Goal: Task Accomplishment & Management: Manage account settings

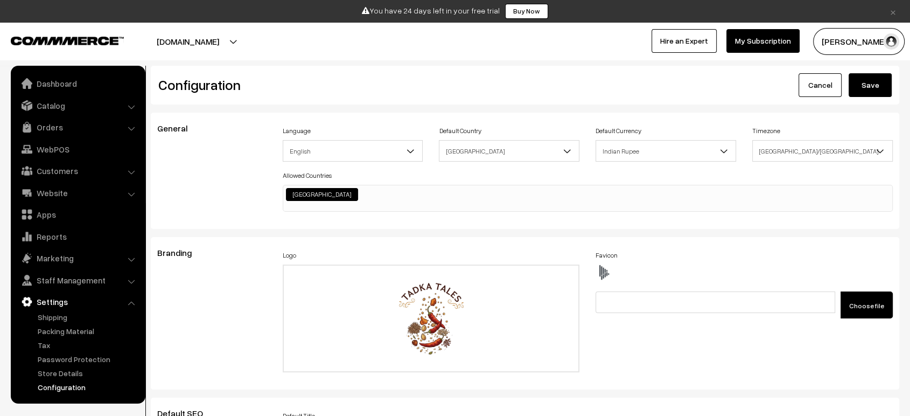
scroll to position [866, 0]
click at [62, 85] on link "Dashboard" at bounding box center [77, 83] width 128 height 19
click at [54, 84] on link "Dashboard" at bounding box center [77, 83] width 128 height 19
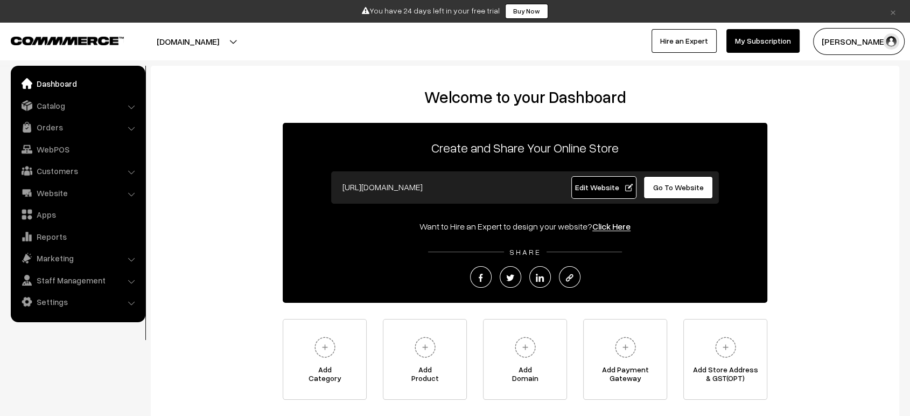
click at [603, 197] on link "Edit Website" at bounding box center [604, 187] width 66 height 23
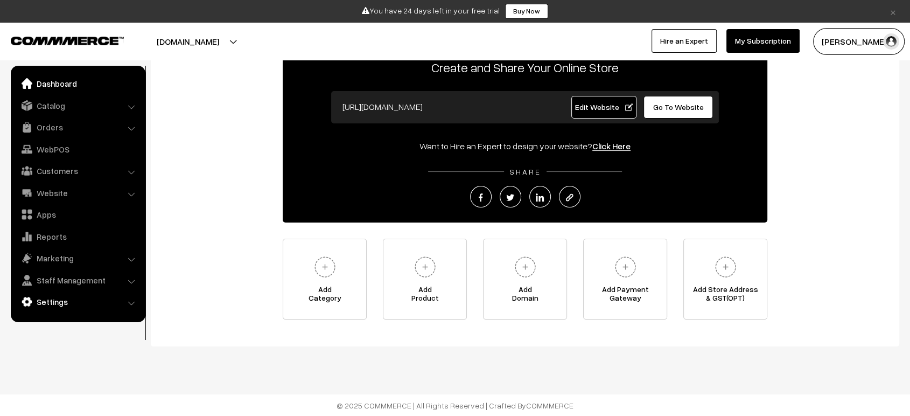
click at [92, 305] on link "Settings" at bounding box center [77, 301] width 128 height 19
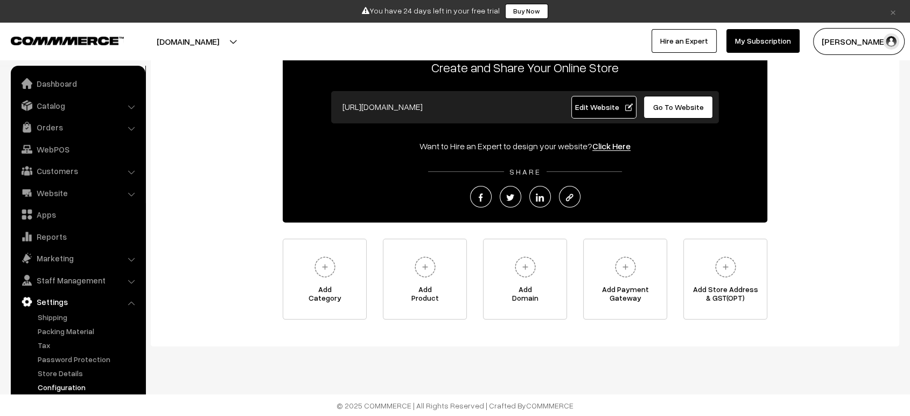
click at [75, 386] on link "Configuration" at bounding box center [88, 386] width 107 height 11
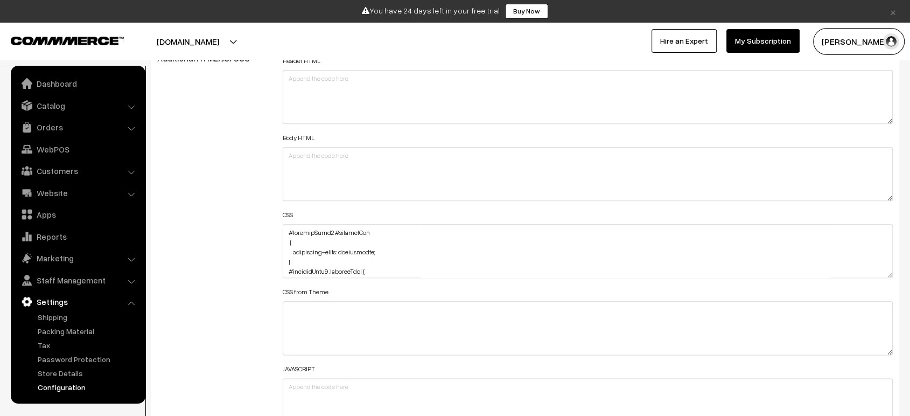
scroll to position [1230, 0]
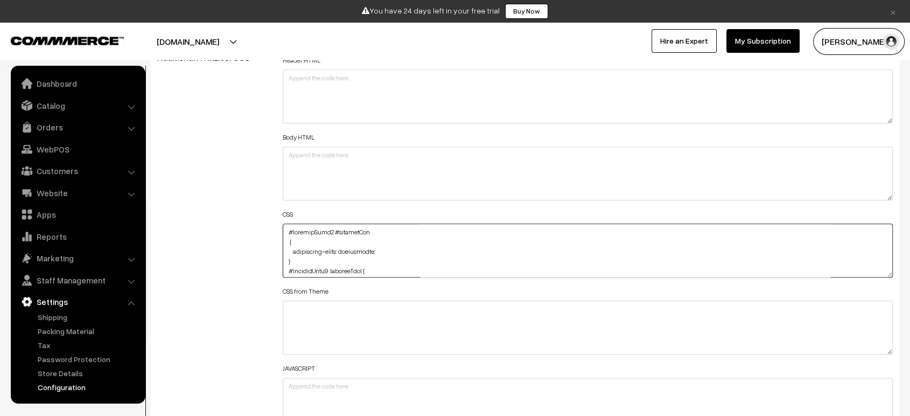
click at [289, 227] on textarea at bounding box center [588, 251] width 610 height 54
paste textarea "#productType1 #name { display: none; }"
type textarea "#productType1 #name { display: none; } #productType1 #productImg { background-c…"
click at [229, 242] on div "Additional HTML/JS/CSS" at bounding box center [211, 245] width 125 height 385
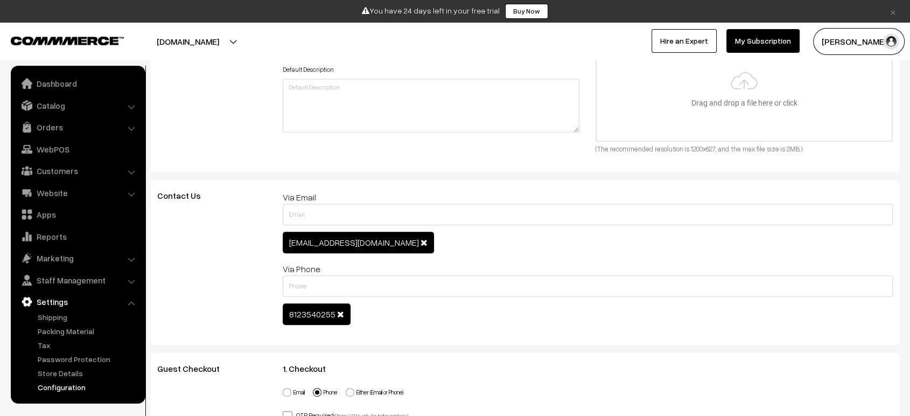
scroll to position [0, 0]
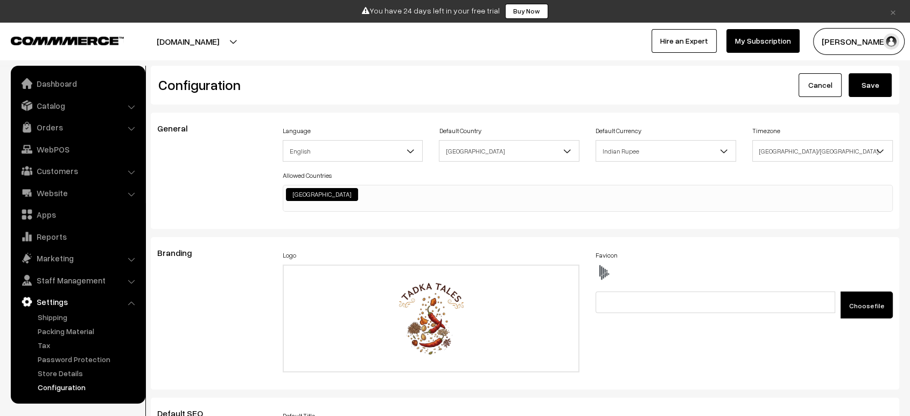
click at [865, 91] on button "Save" at bounding box center [870, 85] width 43 height 24
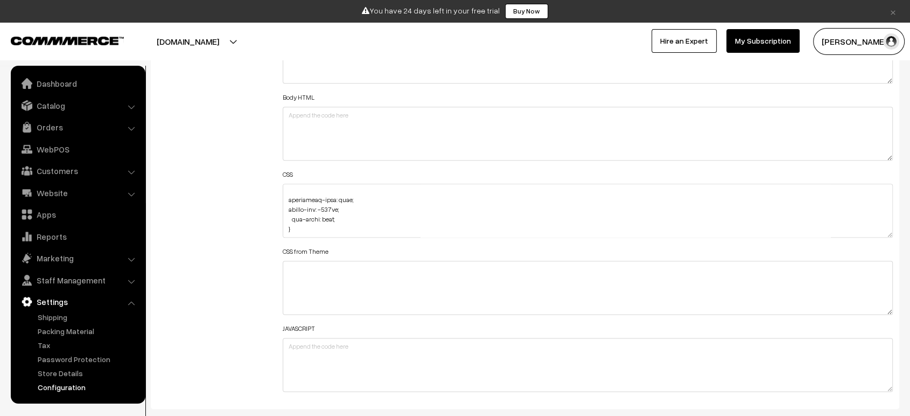
scroll to position [243, 0]
click at [348, 198] on textarea at bounding box center [588, 211] width 610 height 54
paste textarea "div#productType1"
paste textarea "height: 330px;"
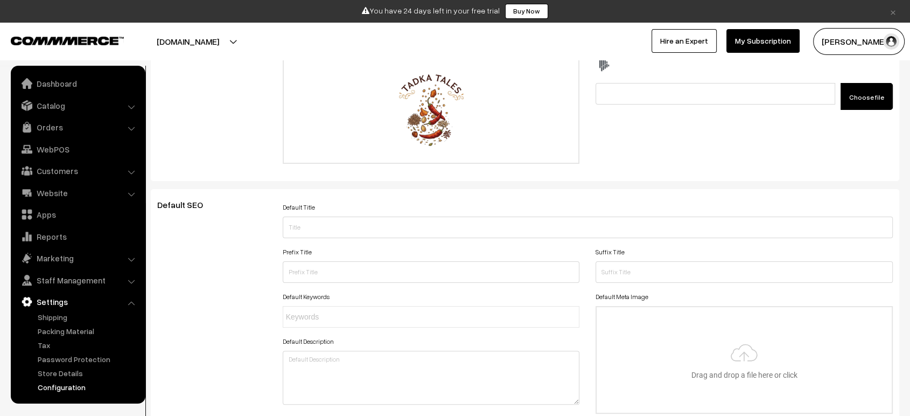
scroll to position [0, 0]
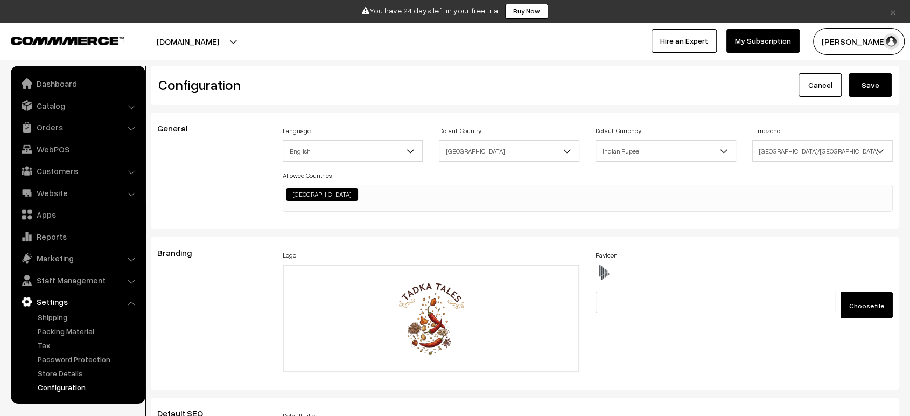
type textarea "#productType1 #name { display: none; } #productType1 #productImg { background-c…"
click at [882, 88] on button "Save" at bounding box center [870, 85] width 43 height 24
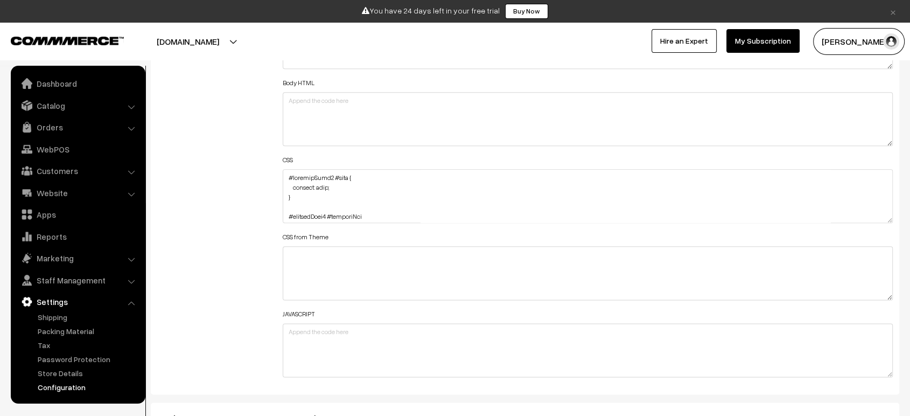
scroll to position [1285, 0]
click at [283, 172] on textarea at bounding box center [588, 196] width 610 height 54
paste textarea ".modal-close img, svg { vertical-align: middle; filter: invert(1); }"
click at [354, 182] on textarea at bounding box center [588, 196] width 610 height 54
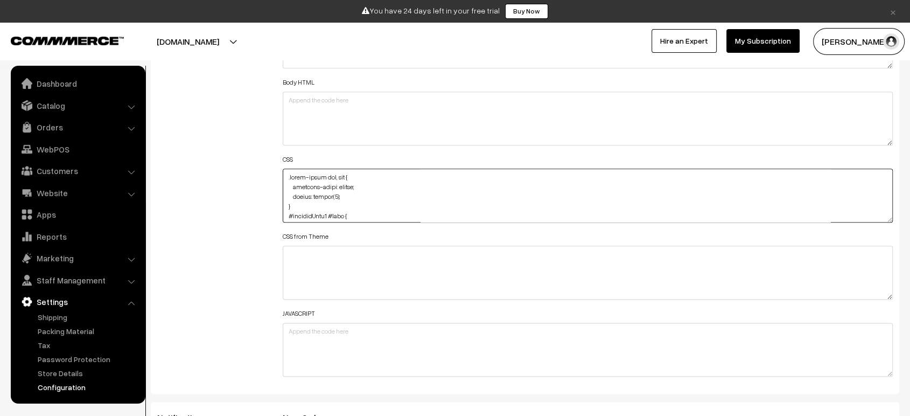
click at [354, 182] on textarea at bounding box center [588, 196] width 610 height 54
drag, startPoint x: 224, startPoint y: 188, endPoint x: 194, endPoint y: 198, distance: 31.2
click at [194, 198] on div "Additional HTML/JS/CSS" at bounding box center [211, 190] width 125 height 385
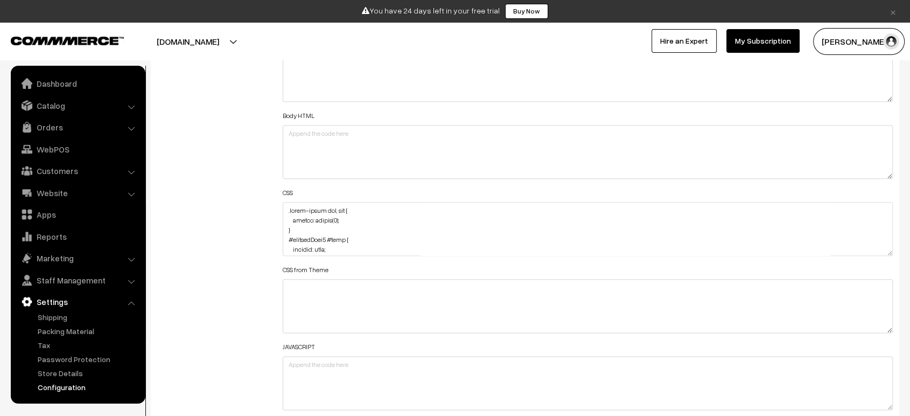
scroll to position [1265, 0]
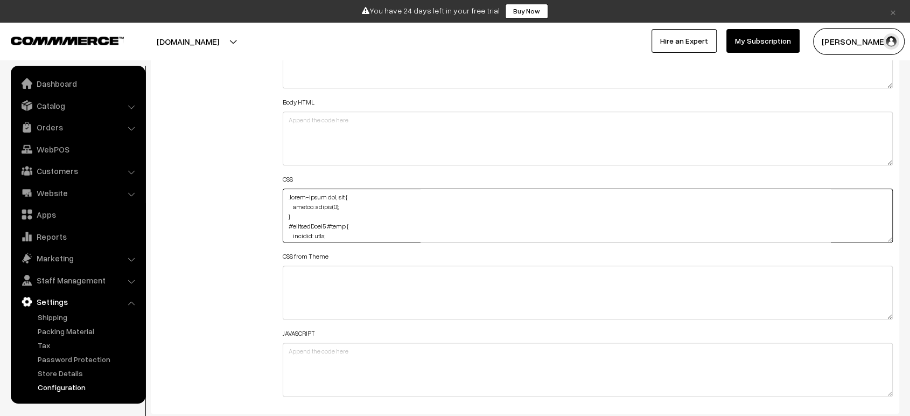
drag, startPoint x: 296, startPoint y: 215, endPoint x: 278, endPoint y: 194, distance: 27.1
click at [278, 194] on div "Header HTML Body HTML CSS CSS from Theme JAVASCRIPT" at bounding box center [588, 210] width 626 height 385
type textarea "#productType1 #name { display: none; } #productType1 #productImg { background-c…"
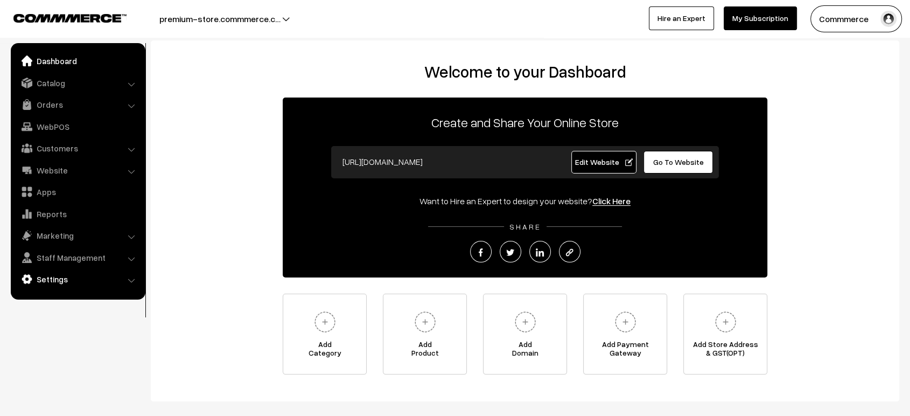
drag, startPoint x: 0, startPoint y: 0, endPoint x: 56, endPoint y: 284, distance: 289.3
click at [56, 284] on ul "Dashboard Catalog" at bounding box center [78, 171] width 135 height 256
click at [56, 284] on link "Settings" at bounding box center [77, 278] width 128 height 19
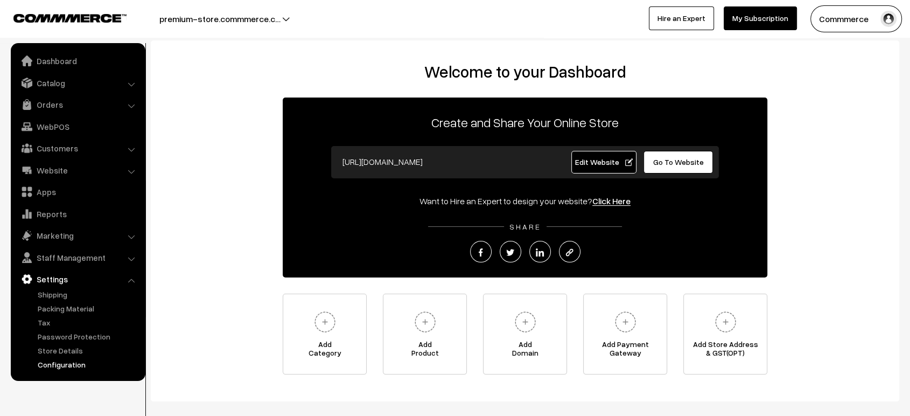
click at [80, 369] on ul "Dashboard Catalog" at bounding box center [78, 212] width 135 height 338
click at [80, 368] on link "Configuration" at bounding box center [88, 364] width 107 height 11
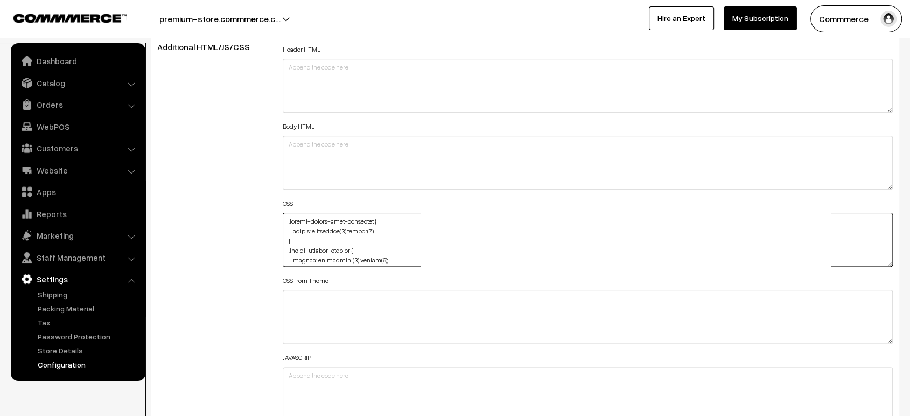
click at [285, 219] on textarea at bounding box center [588, 240] width 610 height 54
paste textarea ".modal-close img, svg { filter: invert(1); }"
type textarea ".modal-close img, svg { filter: invert(1); } .footer-social-icon-container { fi…"
click at [253, 221] on div "Additional HTML/JS/CSS" at bounding box center [211, 234] width 125 height 385
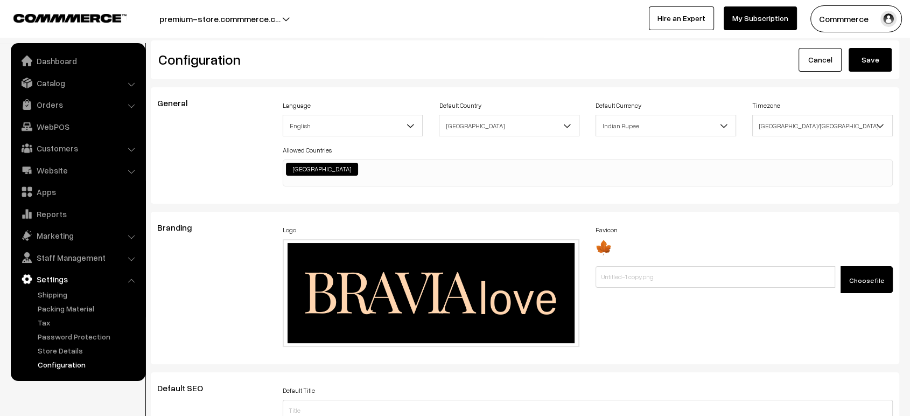
click at [863, 50] on button "Save" at bounding box center [870, 60] width 43 height 24
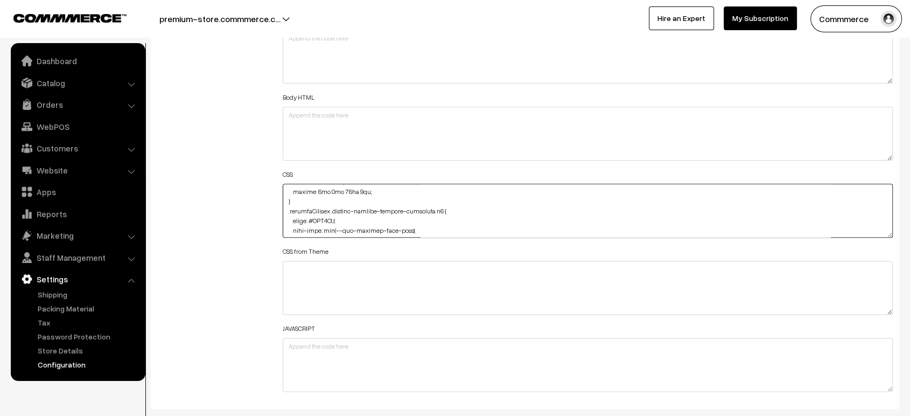
click at [338, 218] on textarea at bounding box center [588, 211] width 610 height 54
paste textarea "!important"
type textarea ".modal-close img, svg { filter: invert(1); } .footer-social-icon-container { fi…"
click at [220, 209] on div "Additional HTML/JS/CSS" at bounding box center [211, 205] width 125 height 385
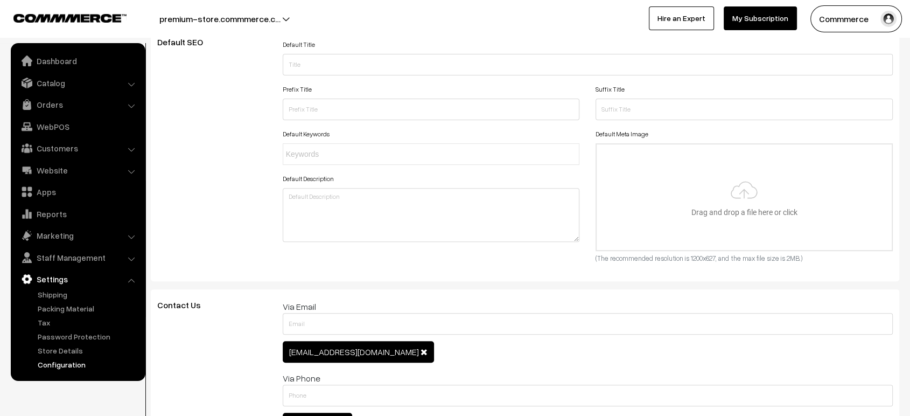
scroll to position [0, 0]
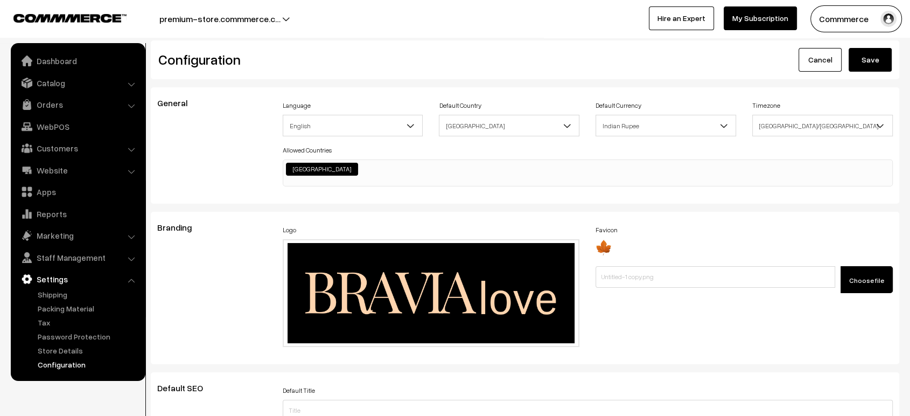
click at [879, 54] on button "Save" at bounding box center [870, 60] width 43 height 24
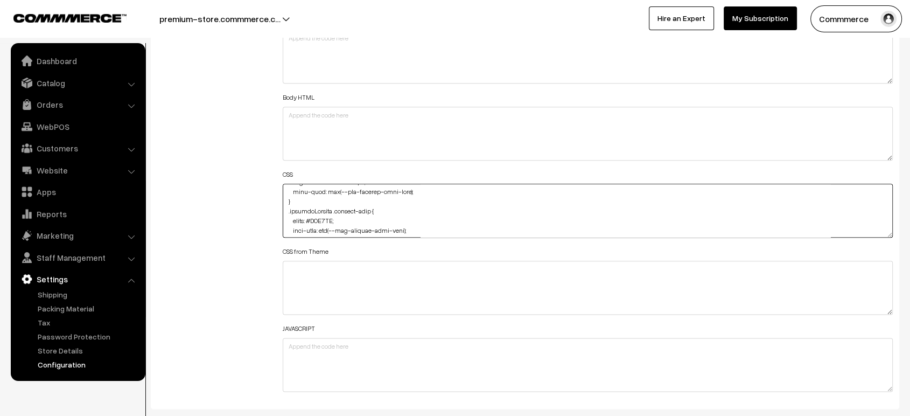
drag, startPoint x: 339, startPoint y: 220, endPoint x: 291, endPoint y: 222, distance: 47.4
click at [291, 222] on textarea at bounding box center [588, 211] width 610 height 54
paste textarea "color: #EDE0BA !important"
click at [294, 215] on textarea at bounding box center [588, 211] width 610 height 54
type textarea ".modal-close img, svg { filter: invert(1); } .footer-social-icon-container { fi…"
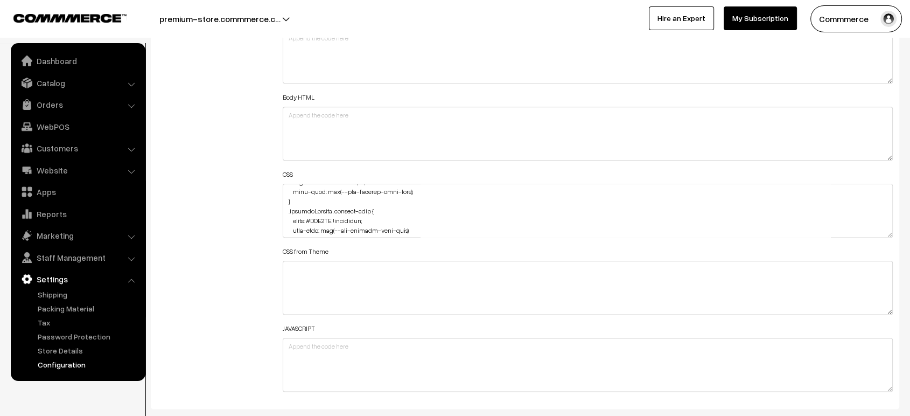
click at [229, 191] on div "Additional HTML/JS/CSS" at bounding box center [211, 205] width 125 height 385
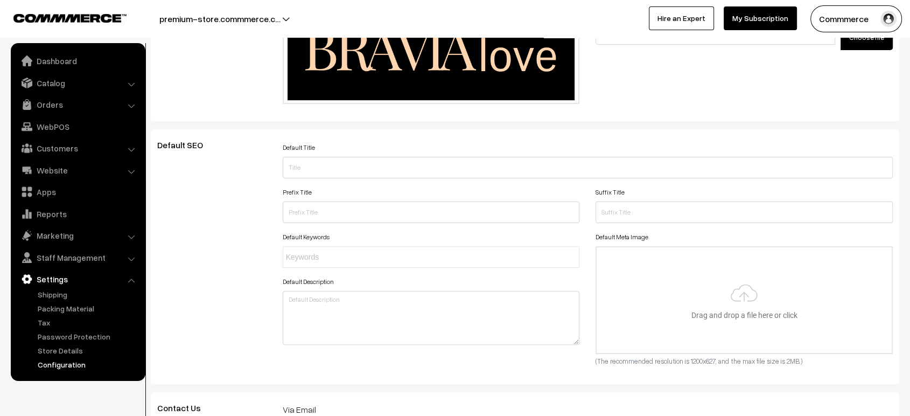
scroll to position [0, 0]
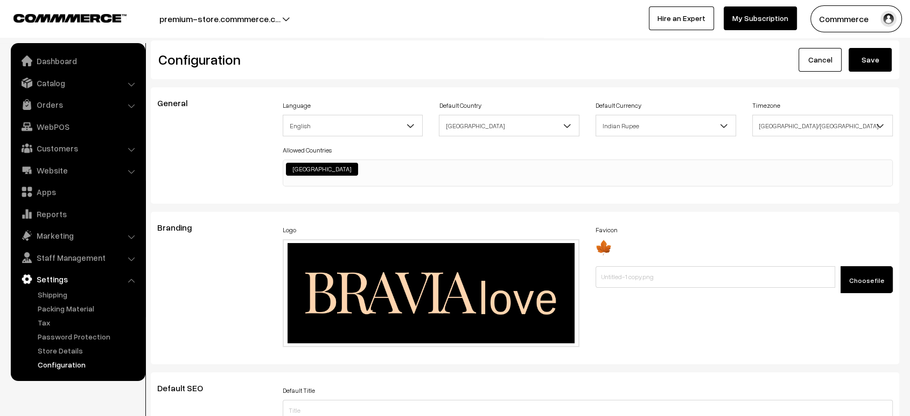
click at [865, 61] on button "Save" at bounding box center [870, 60] width 43 height 24
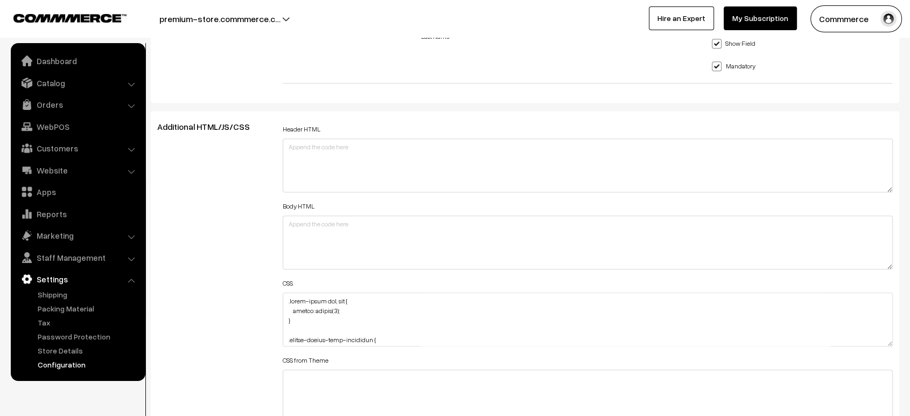
scroll to position [1184, 0]
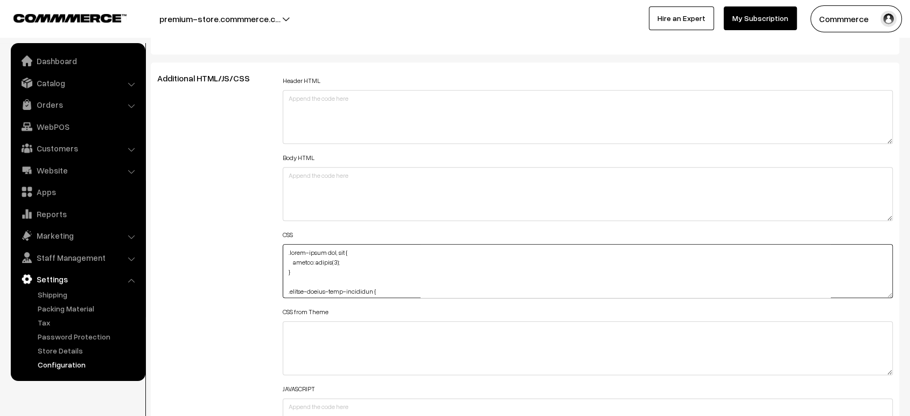
click at [284, 250] on textarea at bounding box center [588, 271] width 610 height 54
paste textarea ".pincode-input button { color: #EDE0BA !important; }"
type textarea ".pincode-input button { color: #EDE0BA !important; } .modal-close img, svg { fi…"
click at [242, 239] on div "Additional HTML/JS/CSS" at bounding box center [211, 265] width 125 height 385
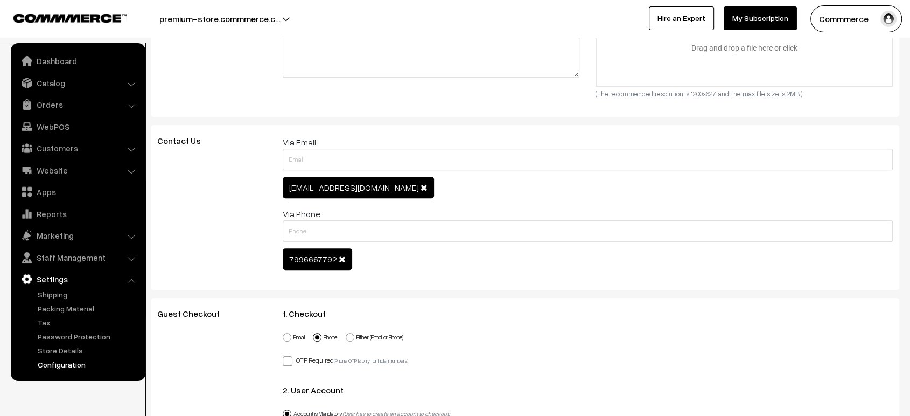
scroll to position [0, 0]
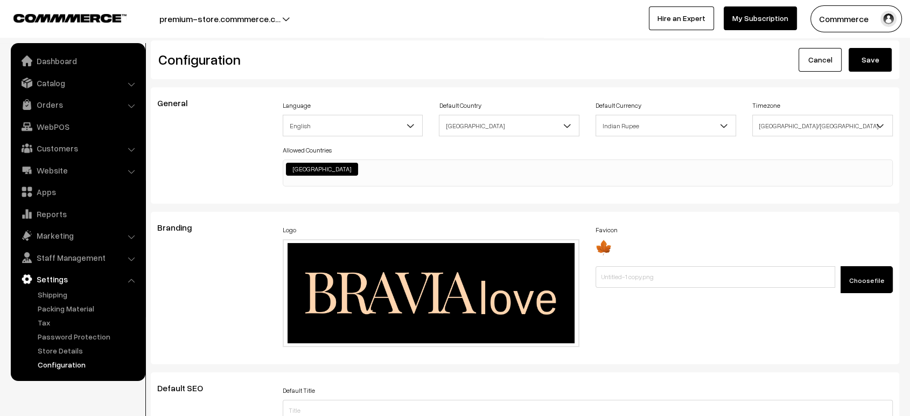
click at [861, 54] on button "Save" at bounding box center [870, 60] width 43 height 24
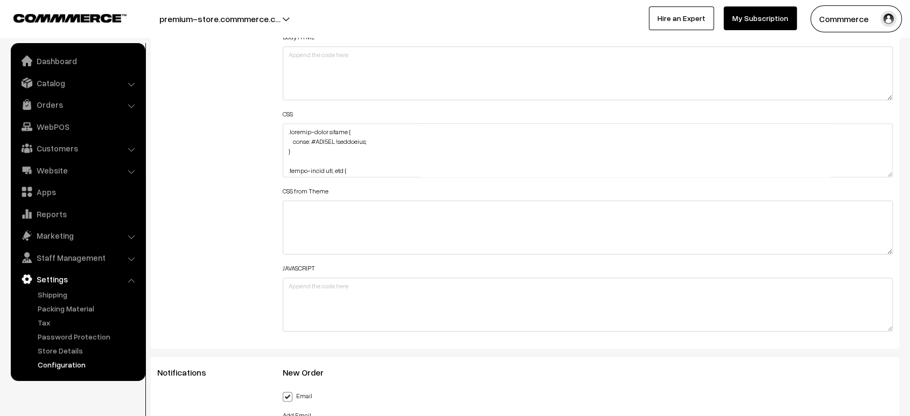
scroll to position [1332, 0]
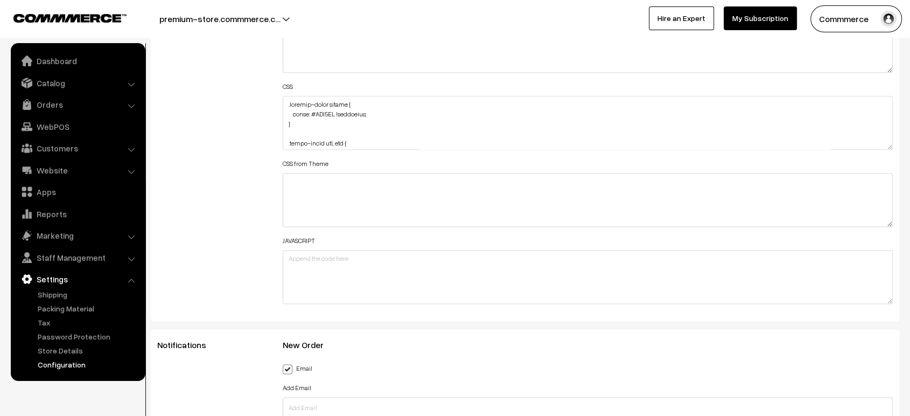
drag, startPoint x: 889, startPoint y: 142, endPoint x: 841, endPoint y: 444, distance: 306.0
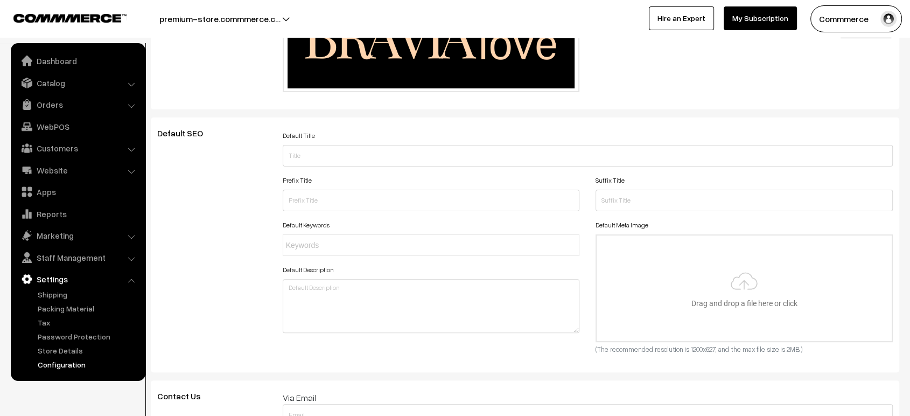
scroll to position [0, 0]
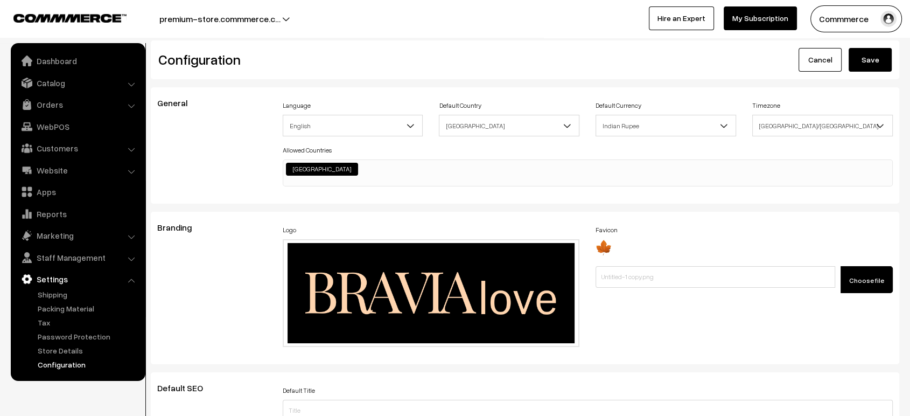
click at [869, 57] on button "Save" at bounding box center [870, 60] width 43 height 24
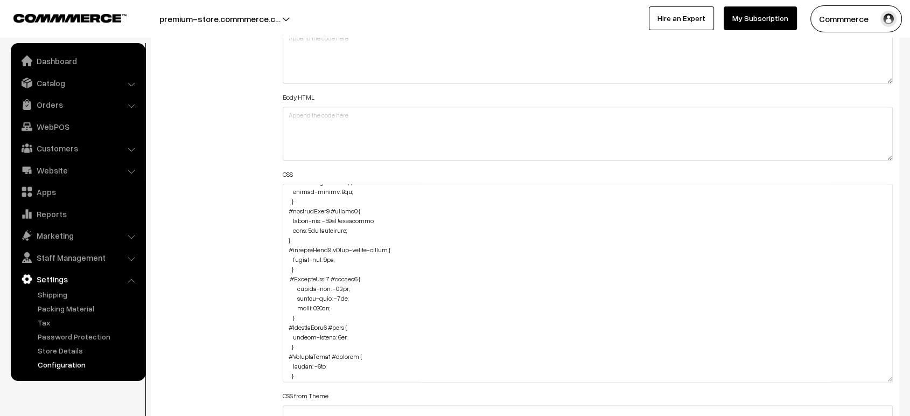
drag, startPoint x: 885, startPoint y: 229, endPoint x: 918, endPoint y: 394, distance: 168.6
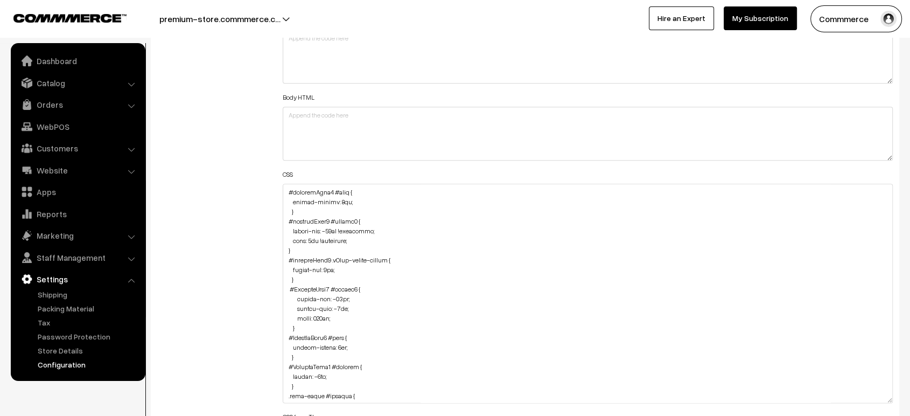
scroll to position [718, 0]
click at [333, 227] on textarea at bounding box center [588, 293] width 610 height 219
click at [247, 236] on div "Additional HTML/JS/CSS" at bounding box center [211, 288] width 125 height 550
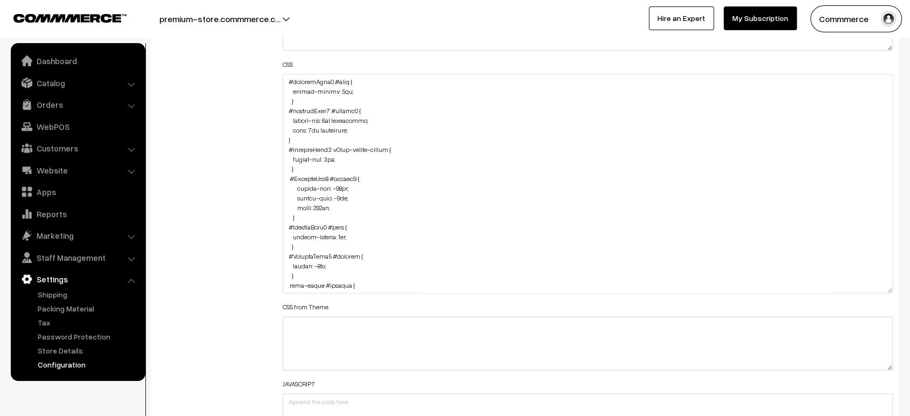
scroll to position [1377, 0]
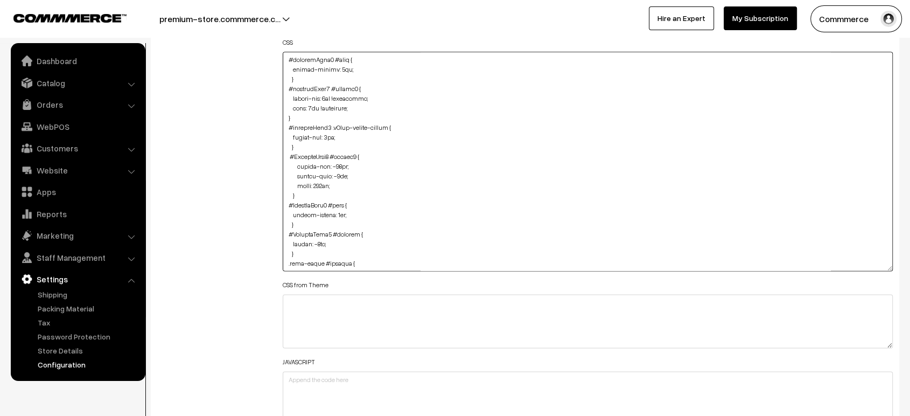
click at [310, 103] on textarea at bounding box center [588, 161] width 610 height 219
type textarea ".pincode-input button { color: #EDE0BA !important; } .modal-close img, svg { fi…"
click at [269, 132] on div "Additional HTML/JS/CSS" at bounding box center [211, 156] width 125 height 550
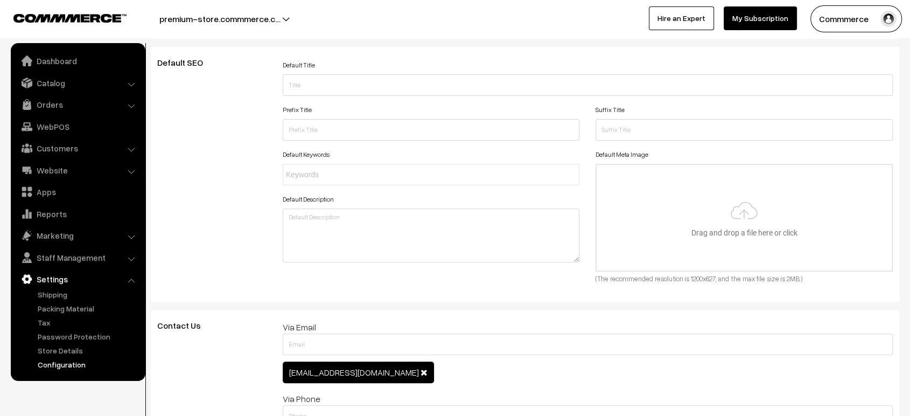
scroll to position [0, 0]
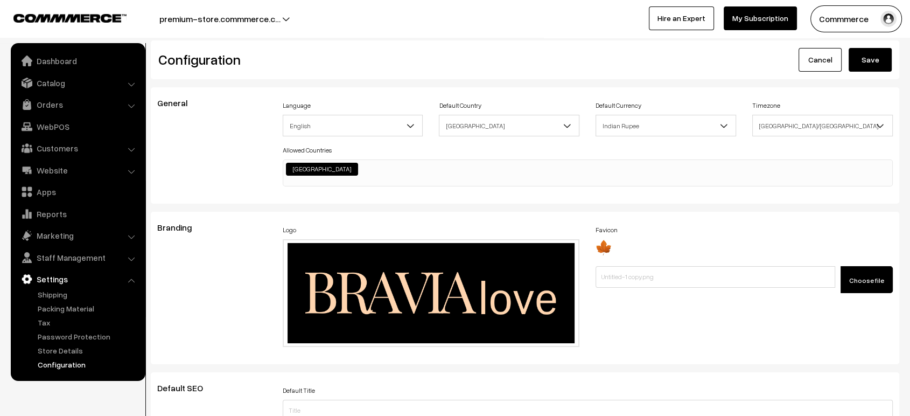
click at [867, 67] on button "Save" at bounding box center [870, 60] width 43 height 24
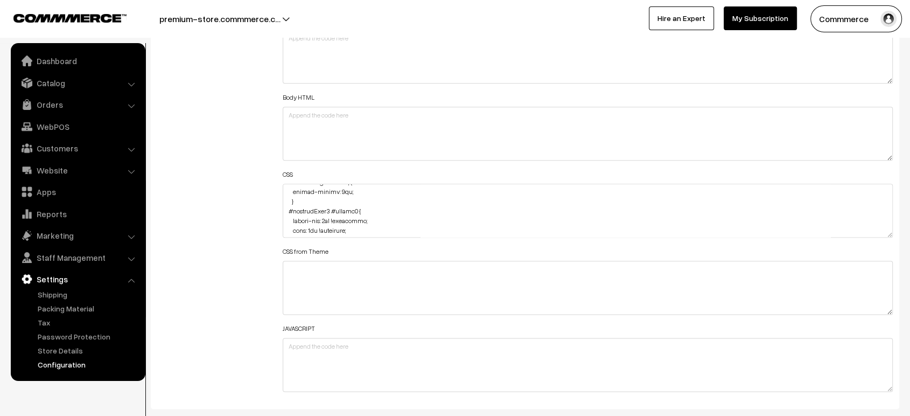
scroll to position [2230, 0]
click at [336, 217] on textarea at bounding box center [588, 211] width 610 height 54
type textarea ".pincode-input button { color: #EDE0BA !important; } .modal-close img, svg { fi…"
click at [342, 214] on textarea at bounding box center [588, 211] width 610 height 54
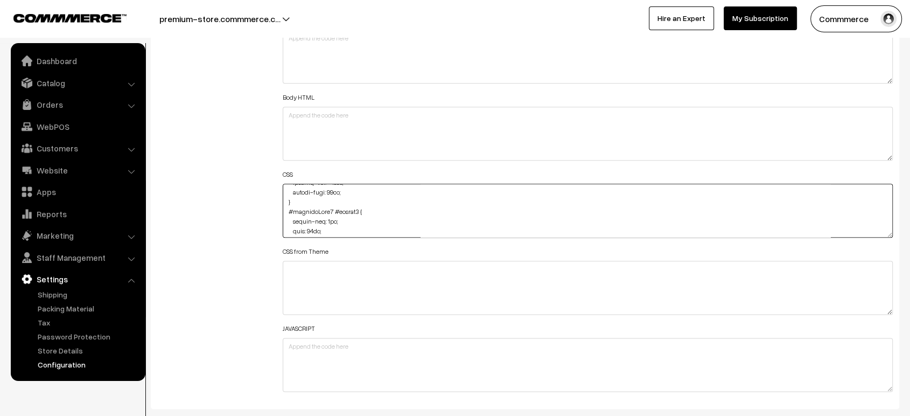
click at [342, 214] on textarea at bounding box center [588, 211] width 610 height 54
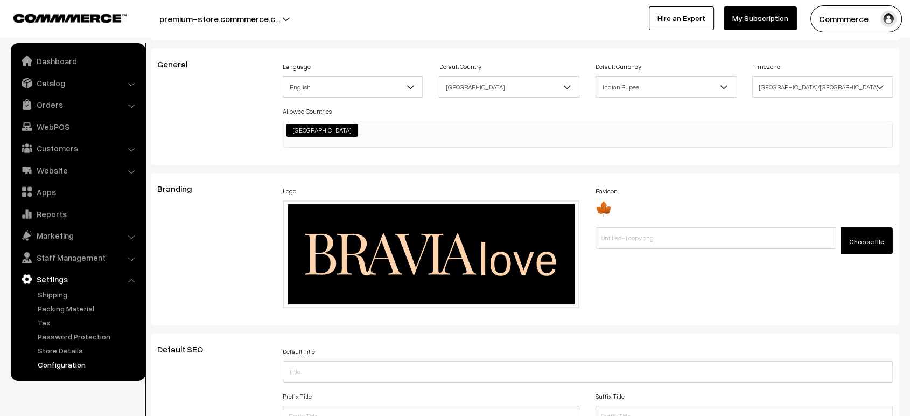
scroll to position [0, 0]
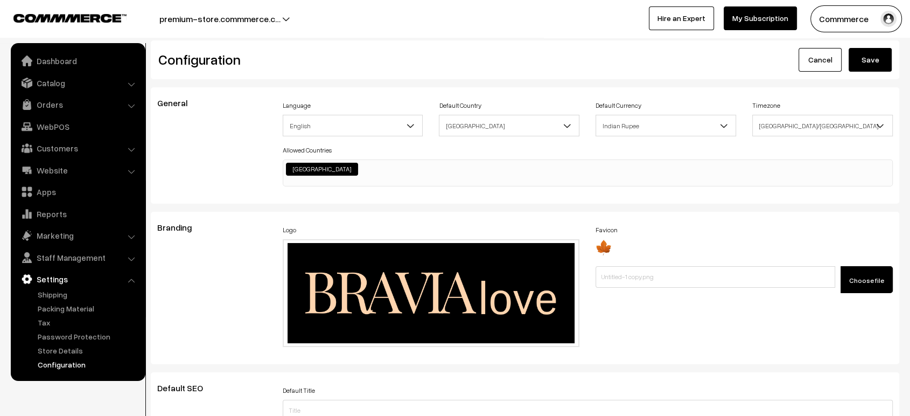
click at [857, 65] on button "Save" at bounding box center [870, 60] width 43 height 24
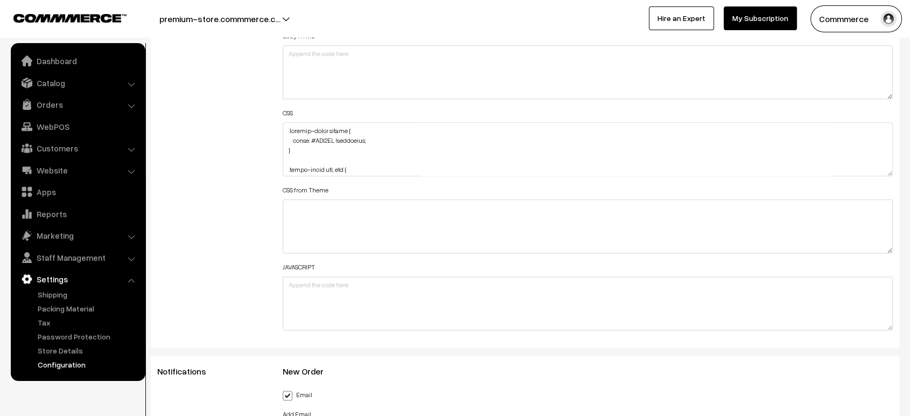
scroll to position [1299, 0]
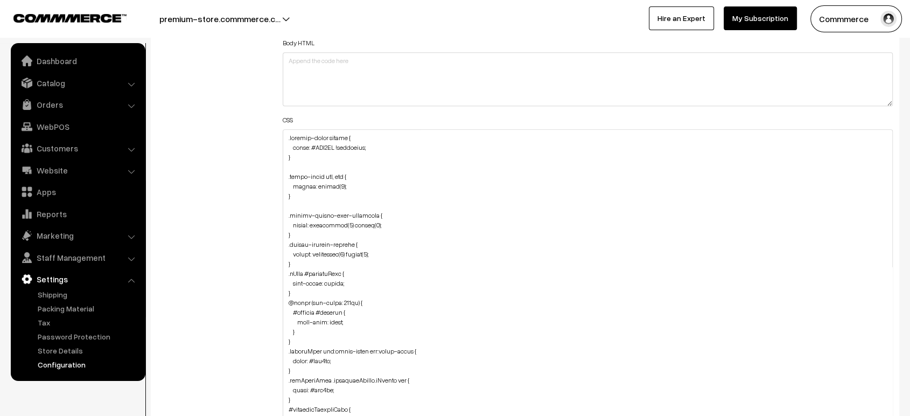
drag, startPoint x: 891, startPoint y: 176, endPoint x: 844, endPoint y: 444, distance: 272.4
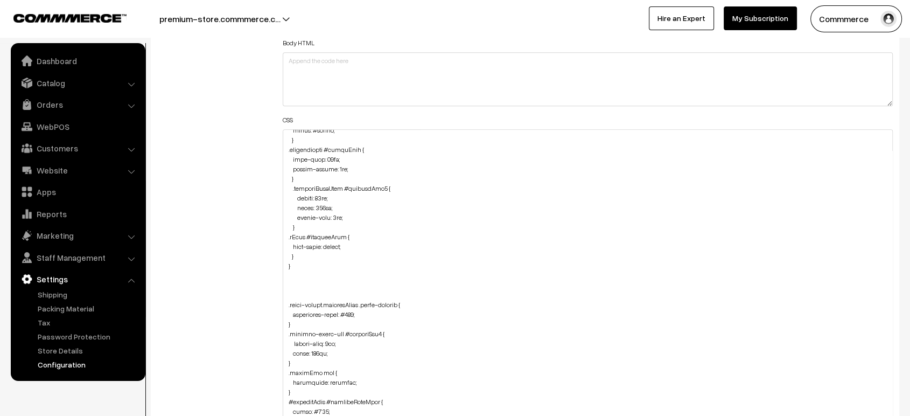
scroll to position [1077, 0]
click at [316, 250] on textarea at bounding box center [588, 290] width 610 height 322
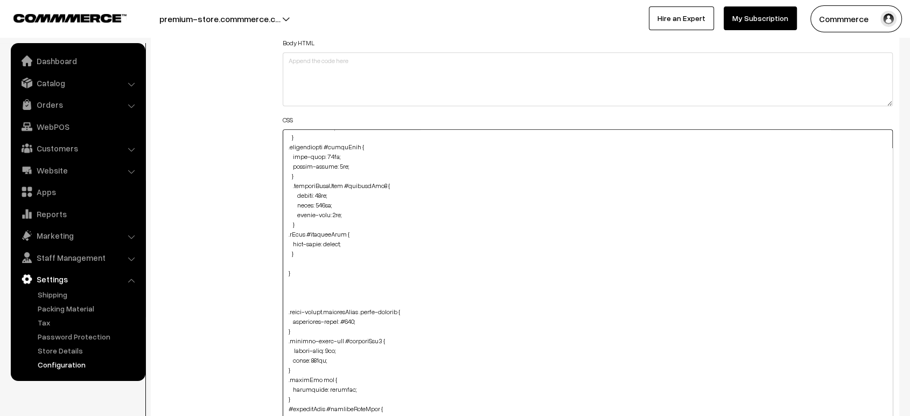
paste textarea ".varientModal .pCard-rating-review { text-align: justify; }"
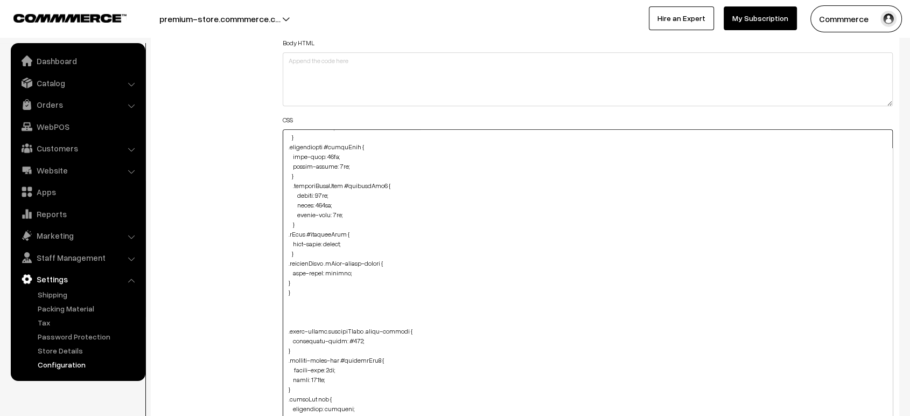
click at [285, 279] on textarea at bounding box center [588, 290] width 610 height 322
type textarea ".pincode-input button { color: #EDE0BA !important; } .modal-close img, svg { fi…"
click at [269, 277] on div "Additional HTML/JS/CSS" at bounding box center [211, 285] width 125 height 653
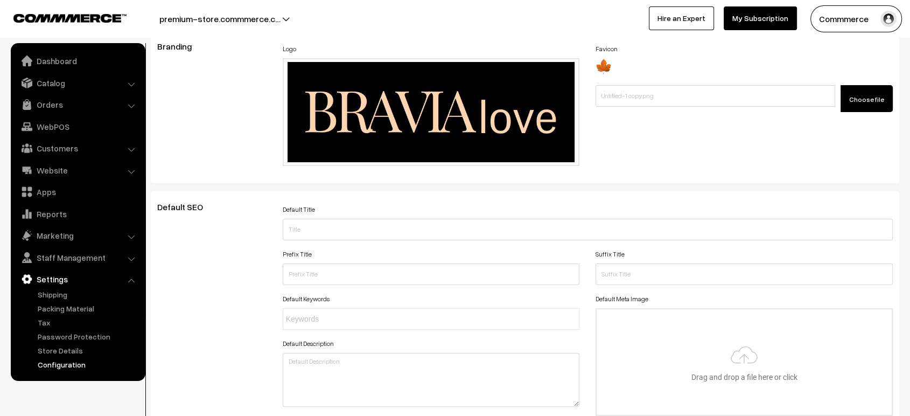
scroll to position [0, 0]
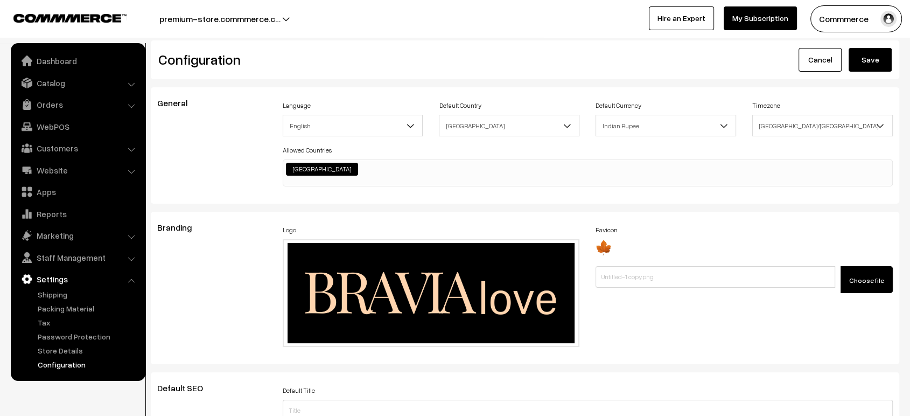
click at [866, 68] on button "Save" at bounding box center [870, 60] width 43 height 24
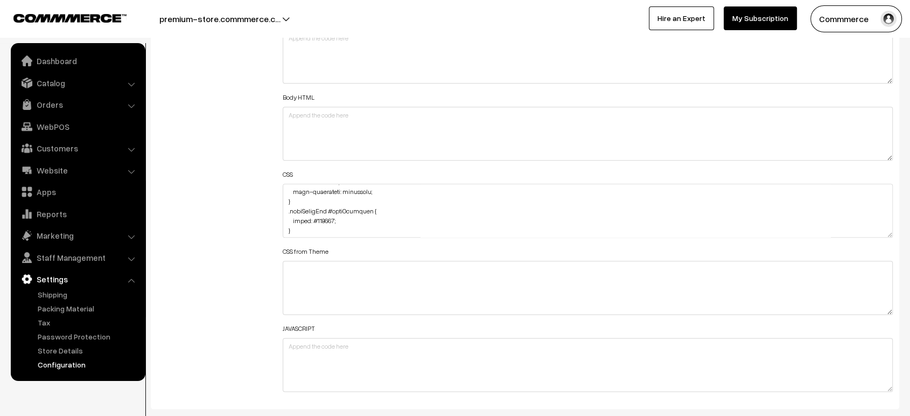
drag, startPoint x: 888, startPoint y: 230, endPoint x: 875, endPoint y: 444, distance: 214.2
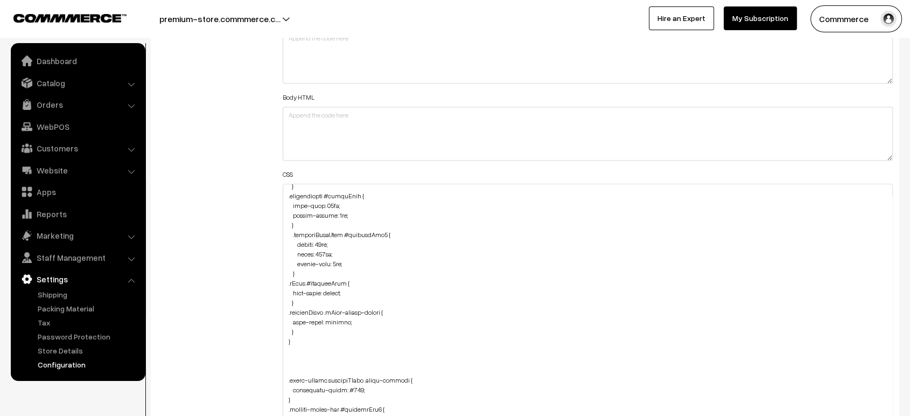
scroll to position [1083, 0]
click at [303, 326] on textarea at bounding box center [588, 318] width 610 height 268
paste textarea ".cartTotalBox #cartSubtotal { color: #ede0ba; }"
click at [288, 359] on textarea at bounding box center [588, 318] width 610 height 268
type textarea ".pincode-input button { color: #EDE0BA !important; } .modal-close img, svg { fi…"
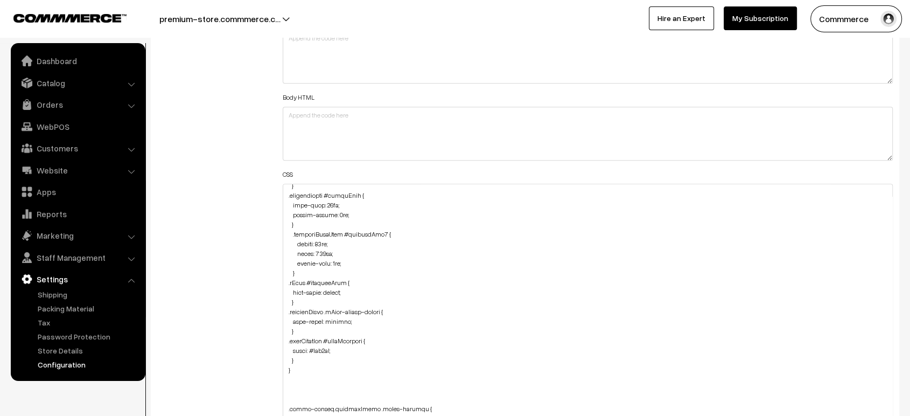
click at [270, 349] on div "Additional HTML/JS/CSS" at bounding box center [211, 312] width 125 height 599
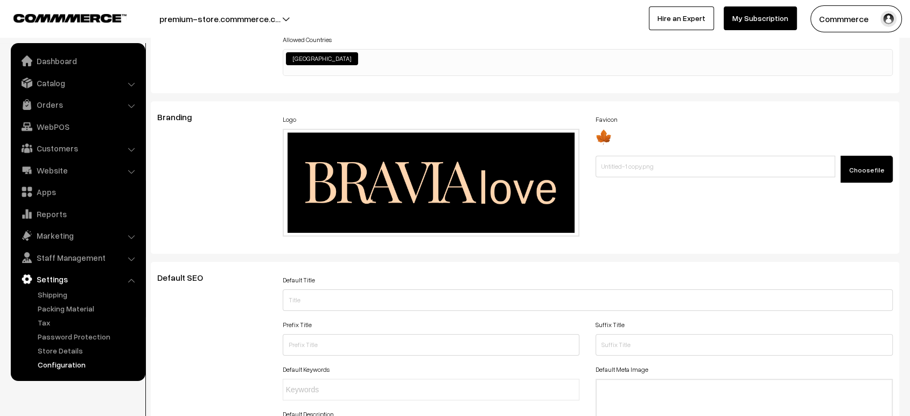
scroll to position [0, 0]
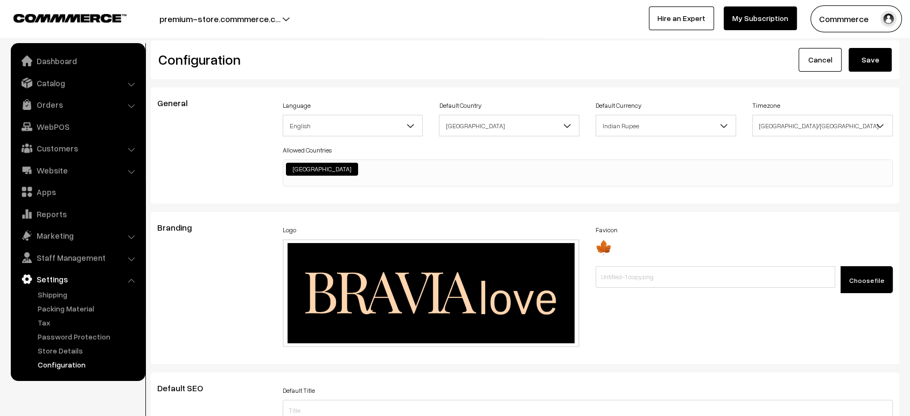
click at [868, 61] on button "Save" at bounding box center [870, 60] width 43 height 24
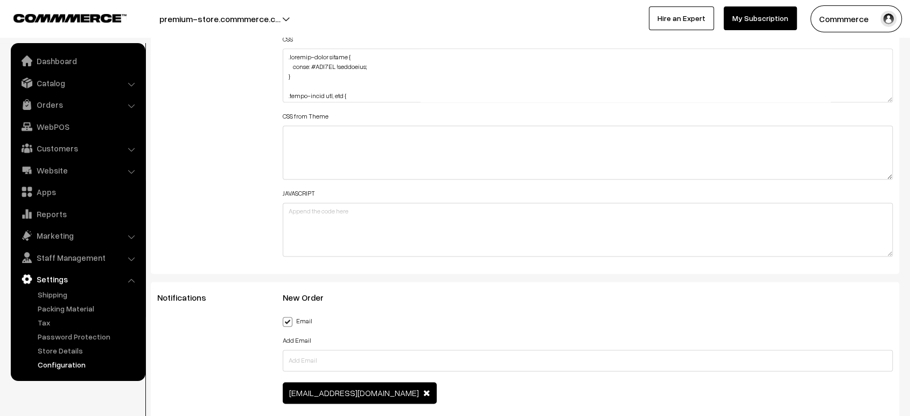
scroll to position [1378, 0]
drag, startPoint x: 888, startPoint y: 94, endPoint x: 820, endPoint y: 444, distance: 356.6
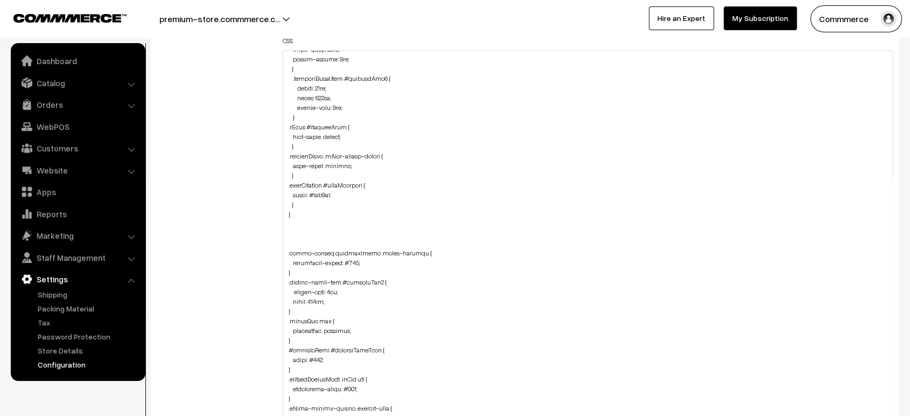
scroll to position [1108, 0]
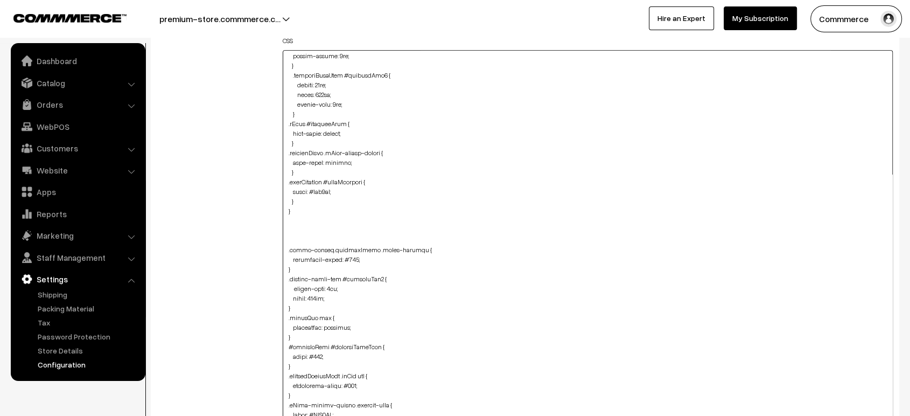
click at [336, 189] on textarea at bounding box center [588, 252] width 610 height 404
click at [309, 180] on textarea at bounding box center [588, 252] width 610 height 404
click at [201, 157] on div "Additional HTML/JS/CSS" at bounding box center [211, 246] width 125 height 735
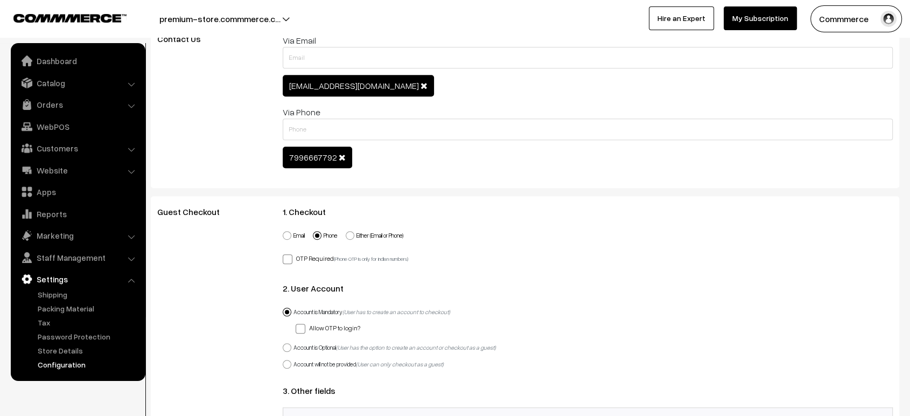
scroll to position [0, 0]
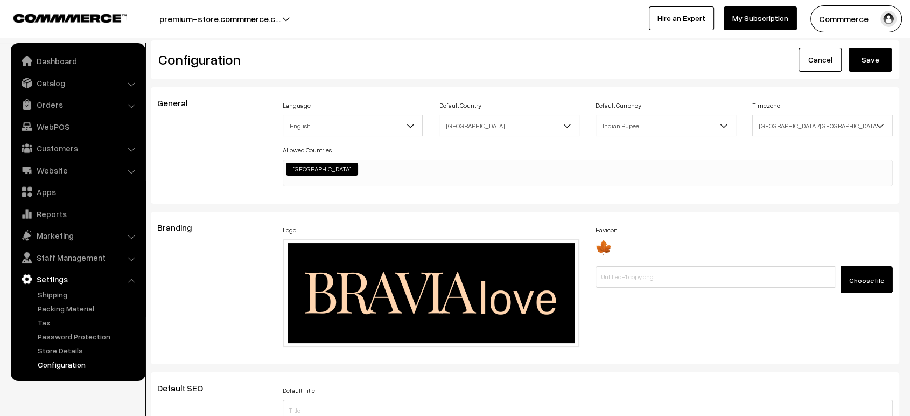
click at [879, 62] on button "Save" at bounding box center [870, 60] width 43 height 24
